Goal: Transaction & Acquisition: Purchase product/service

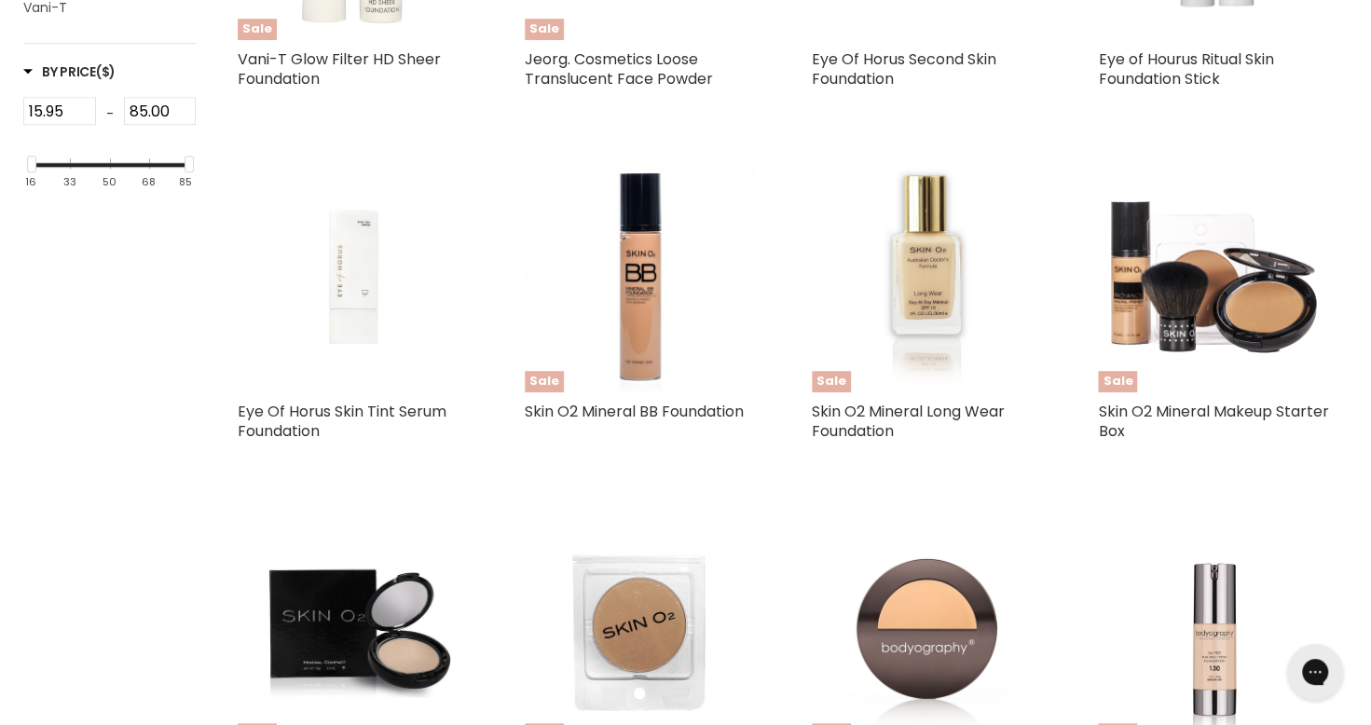
scroll to position [705, 0]
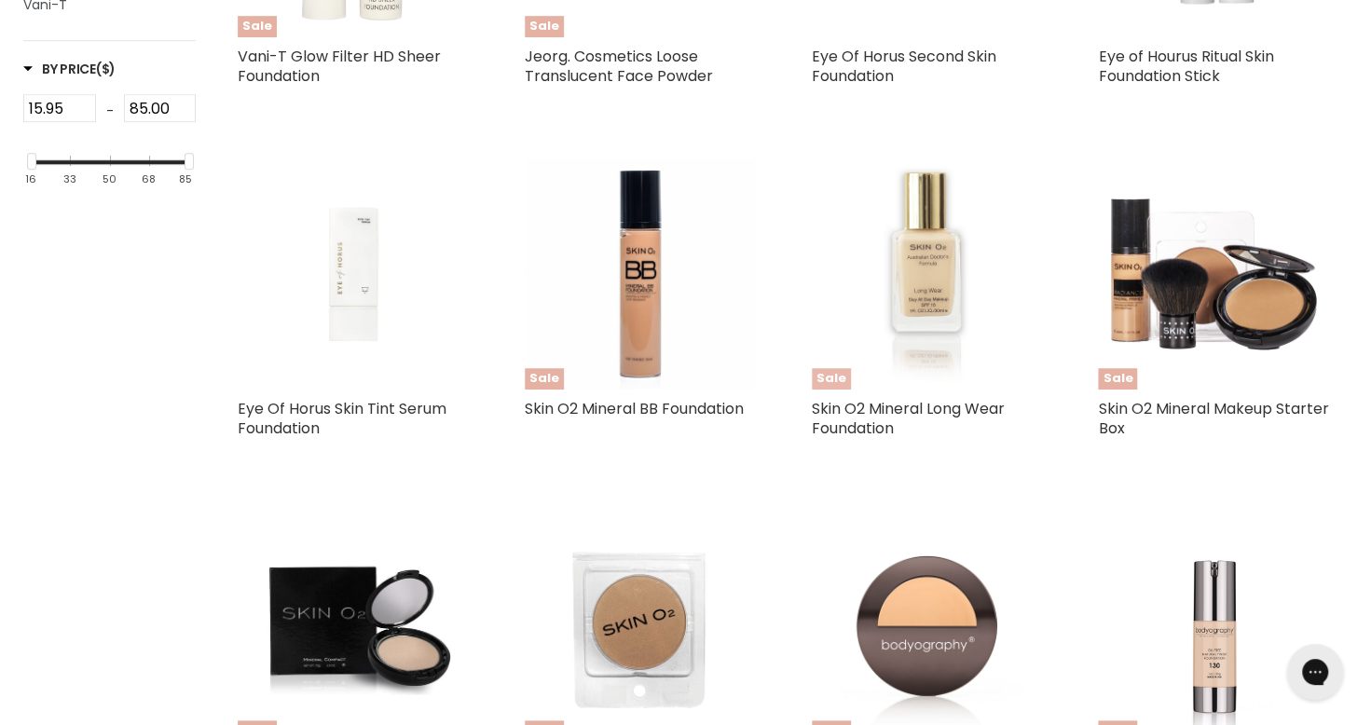
click at [919, 272] on img "Main content" at bounding box center [927, 273] width 231 height 231
